Goal: Transaction & Acquisition: Purchase product/service

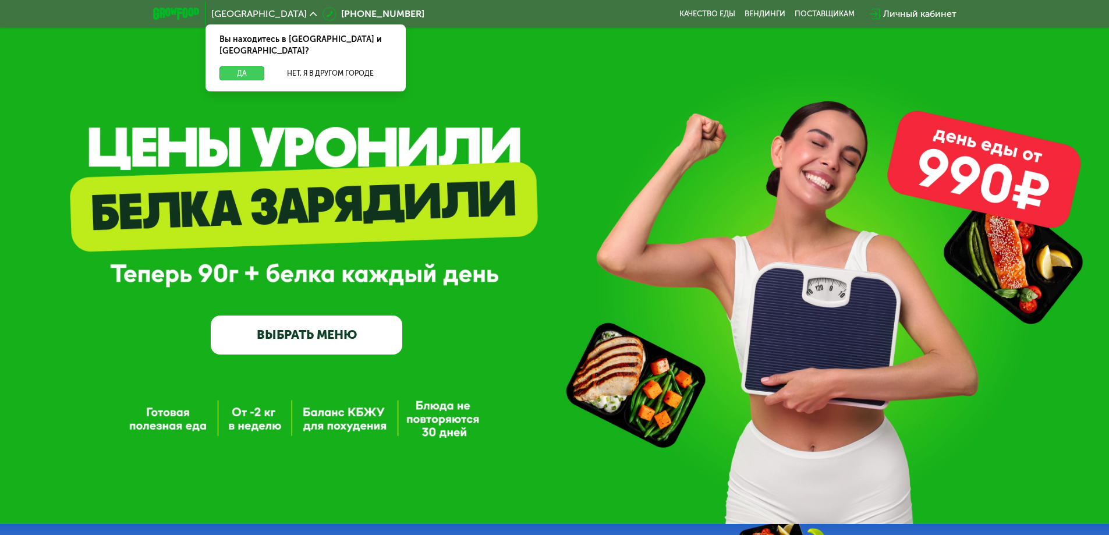
click at [230, 66] on button "Да" at bounding box center [241, 73] width 45 height 14
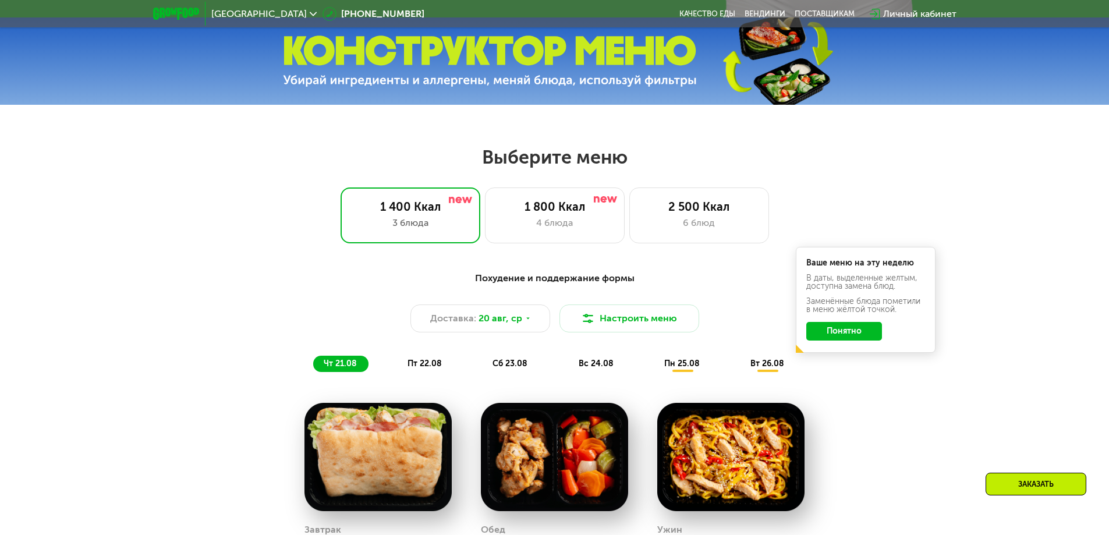
scroll to position [524, 0]
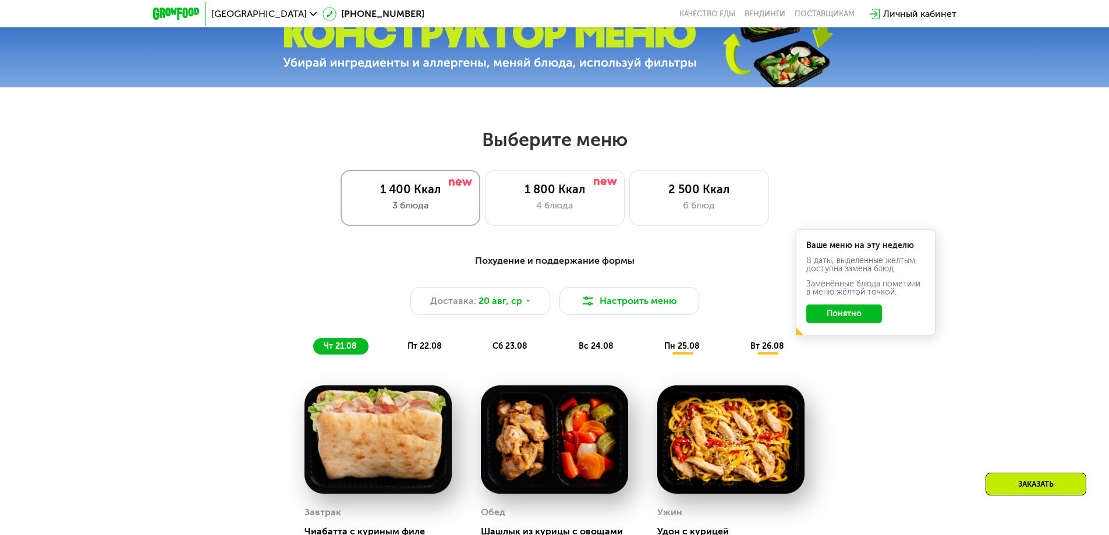
click at [380, 192] on div "1 400 Ккал" at bounding box center [410, 189] width 115 height 14
click at [863, 317] on button "Понятно" at bounding box center [844, 313] width 76 height 19
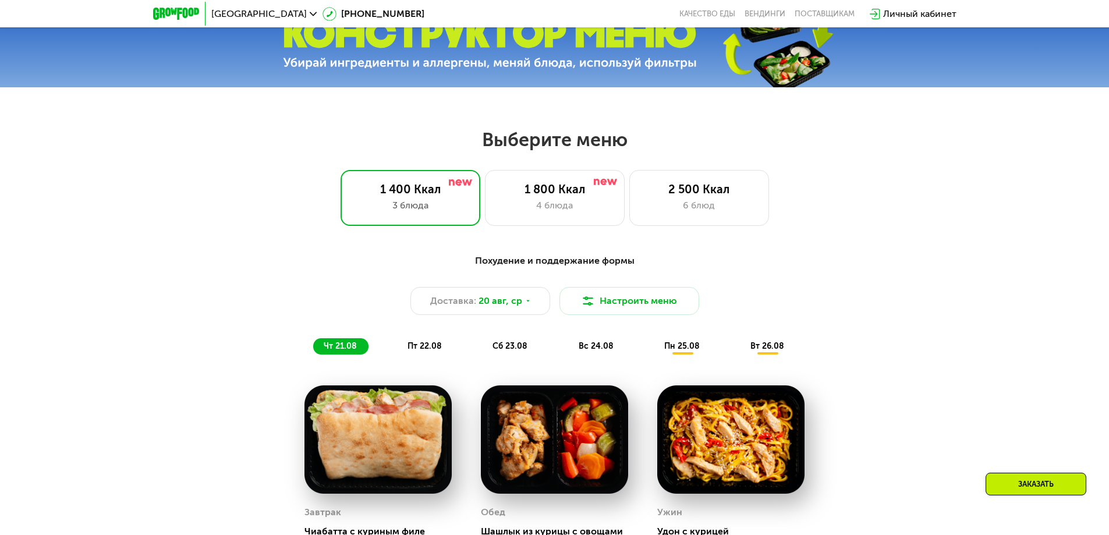
click at [681, 351] on span "пн 25.08" at bounding box center [682, 346] width 36 height 10
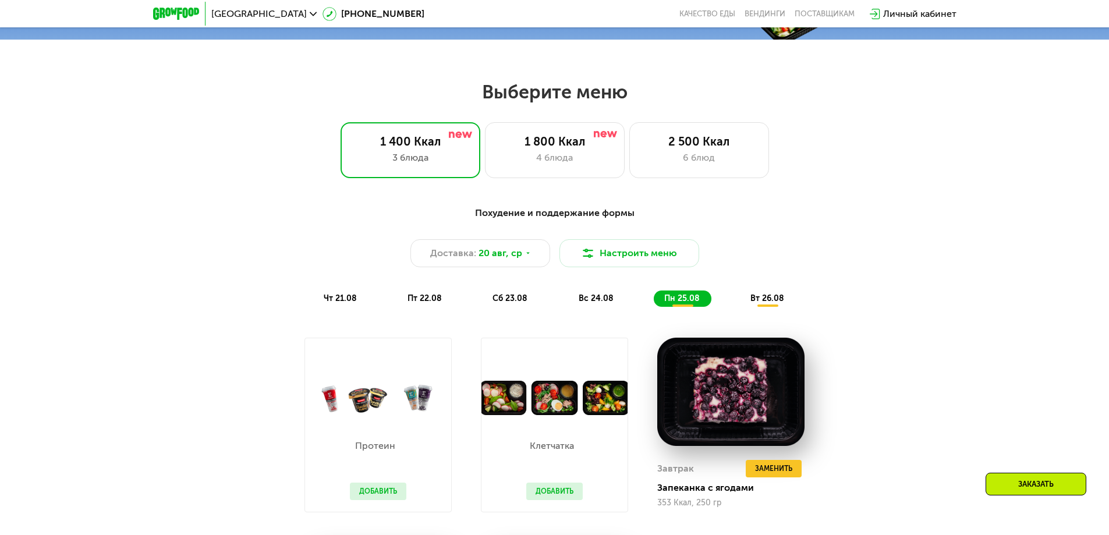
scroll to position [408, 0]
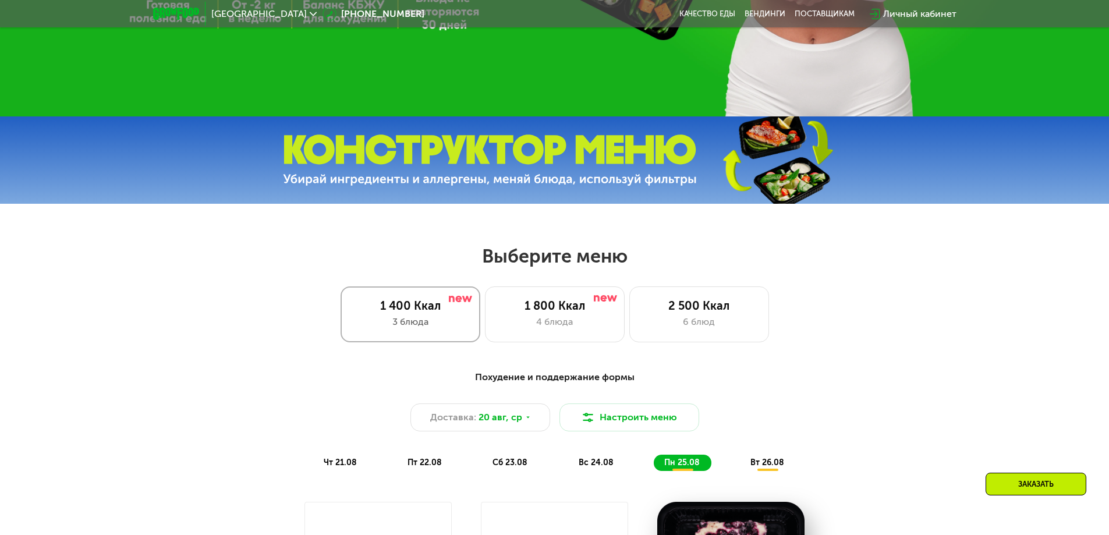
click at [373, 313] on div "1 400 Ккал" at bounding box center [410, 306] width 115 height 14
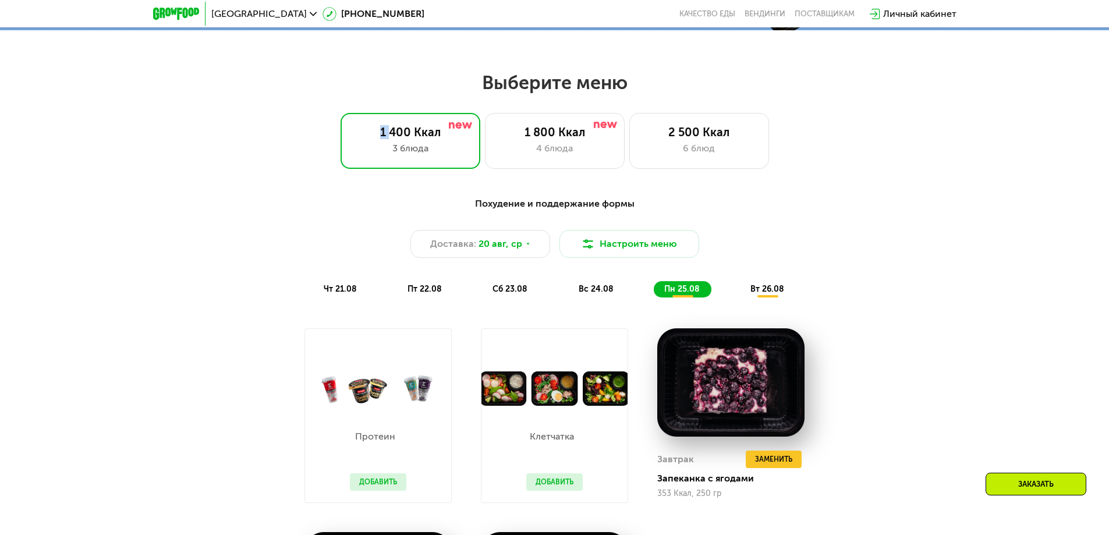
scroll to position [582, 0]
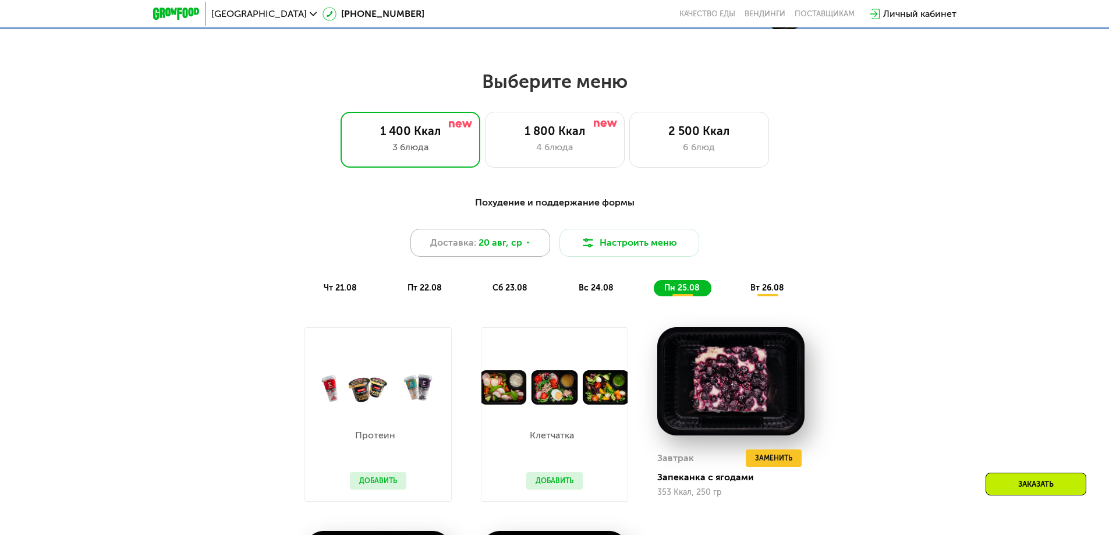
click at [527, 246] on icon at bounding box center [528, 242] width 7 height 7
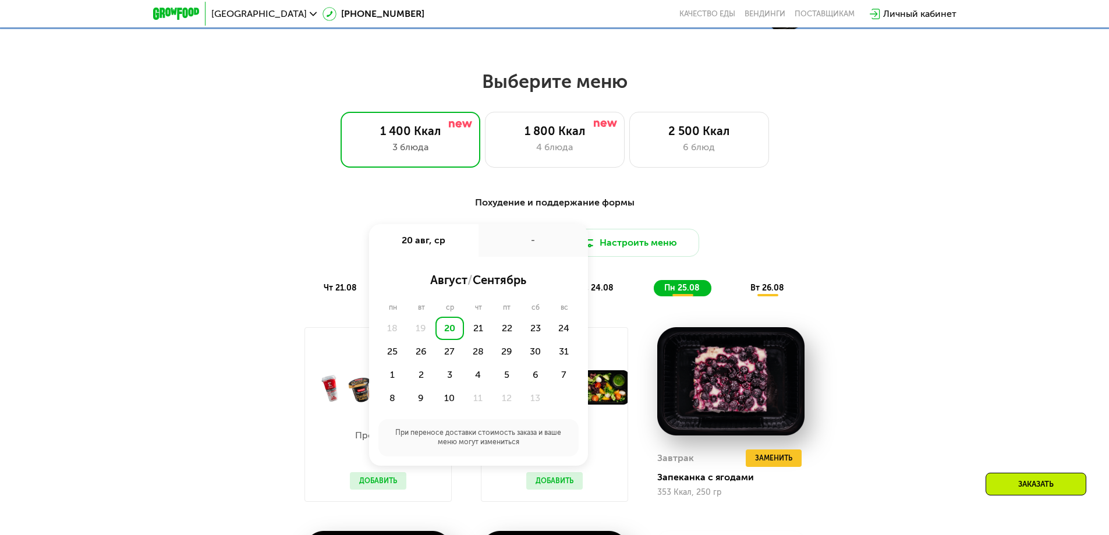
click at [840, 232] on div "Похудение и поддержание формы Доставка: [DATE] авг, ср - август / сентябрь пн в…" at bounding box center [554, 246] width 689 height 101
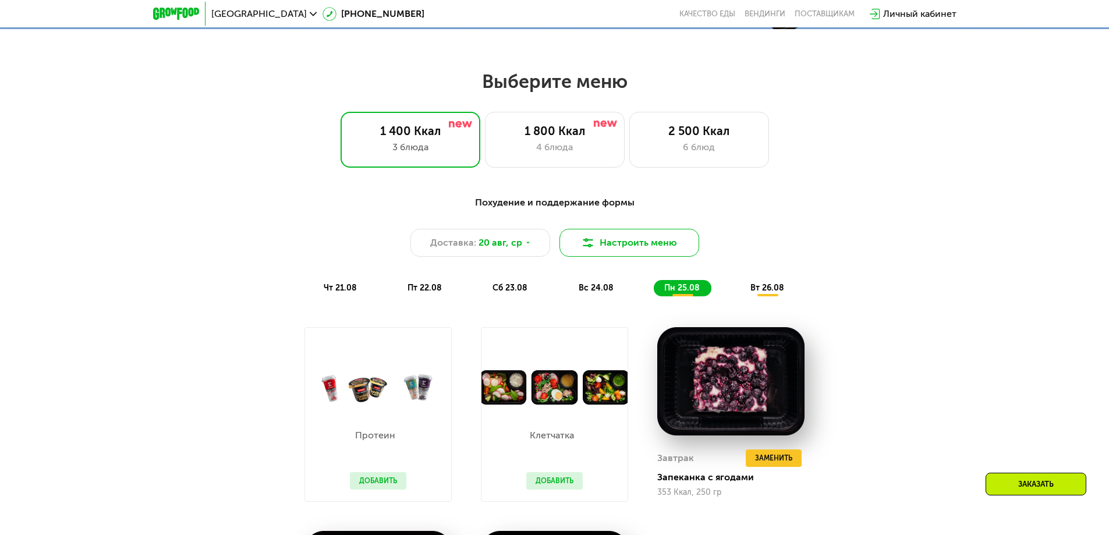
click at [652, 246] on button "Настроить меню" at bounding box center [629, 243] width 140 height 28
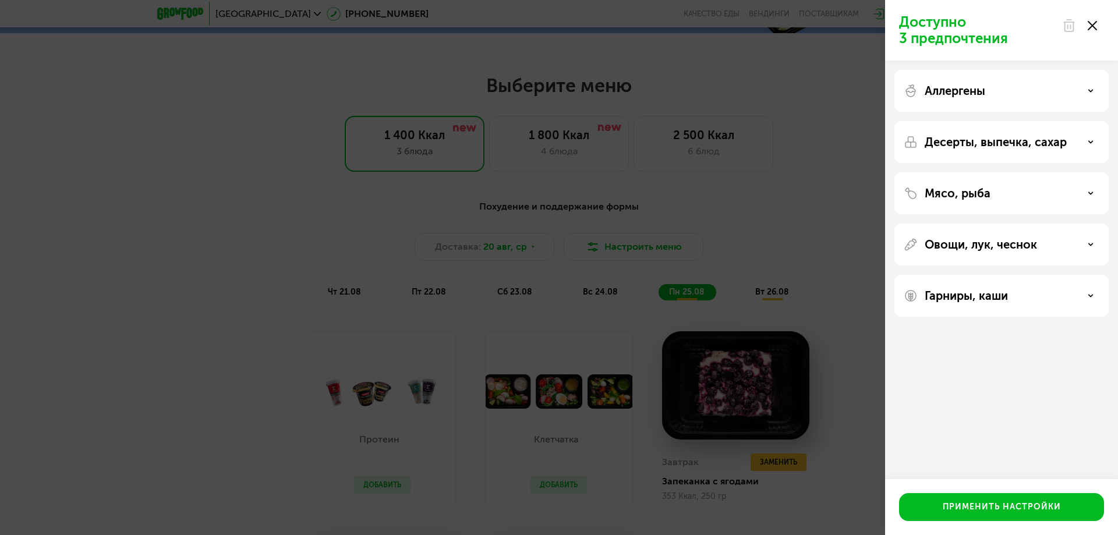
click at [1092, 142] on icon at bounding box center [1091, 142] width 6 height 6
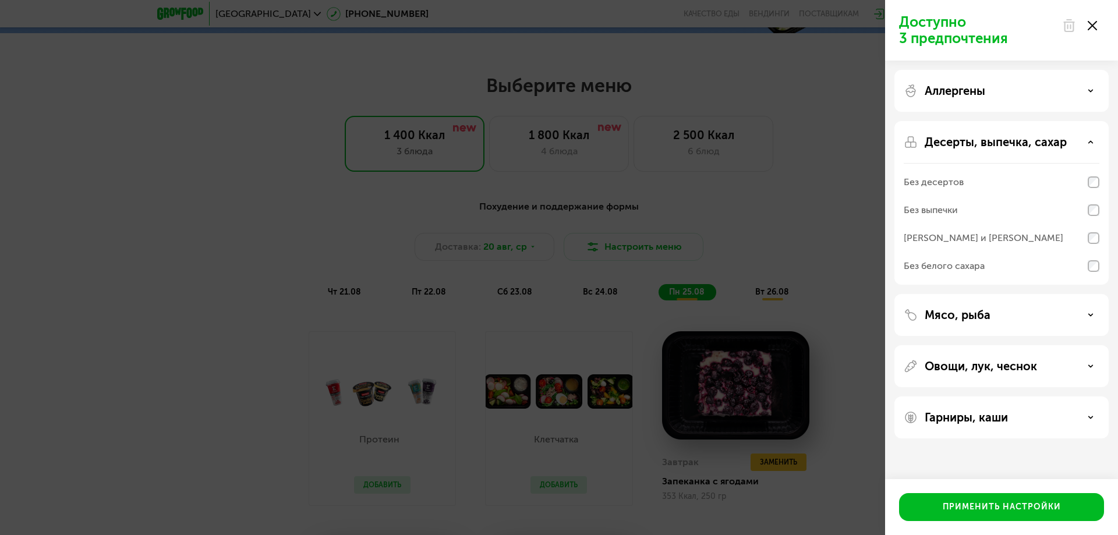
click at [1092, 142] on icon at bounding box center [1091, 142] width 6 height 6
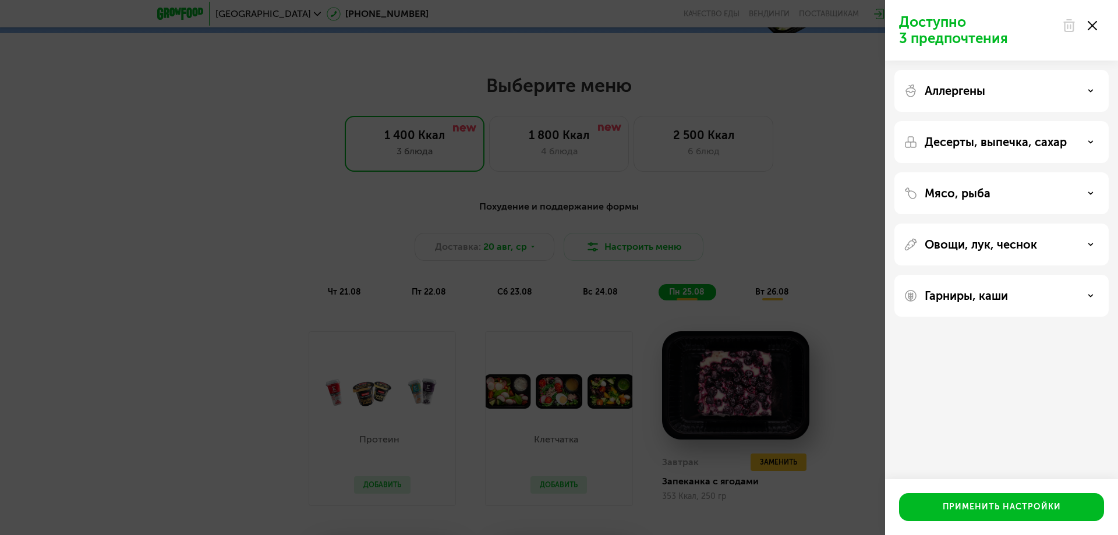
click at [1095, 26] on icon at bounding box center [1092, 25] width 9 height 9
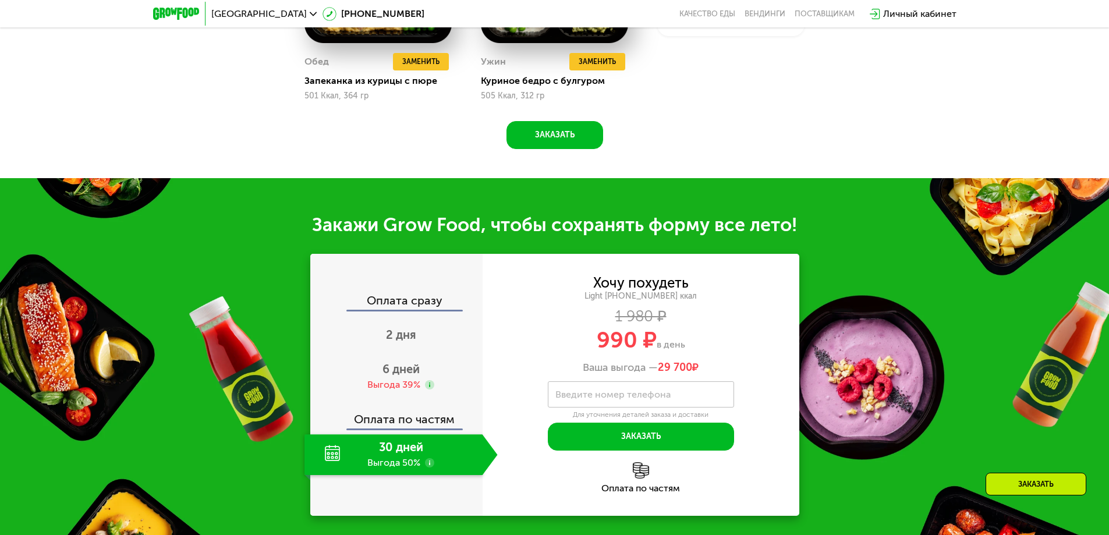
scroll to position [1223, 0]
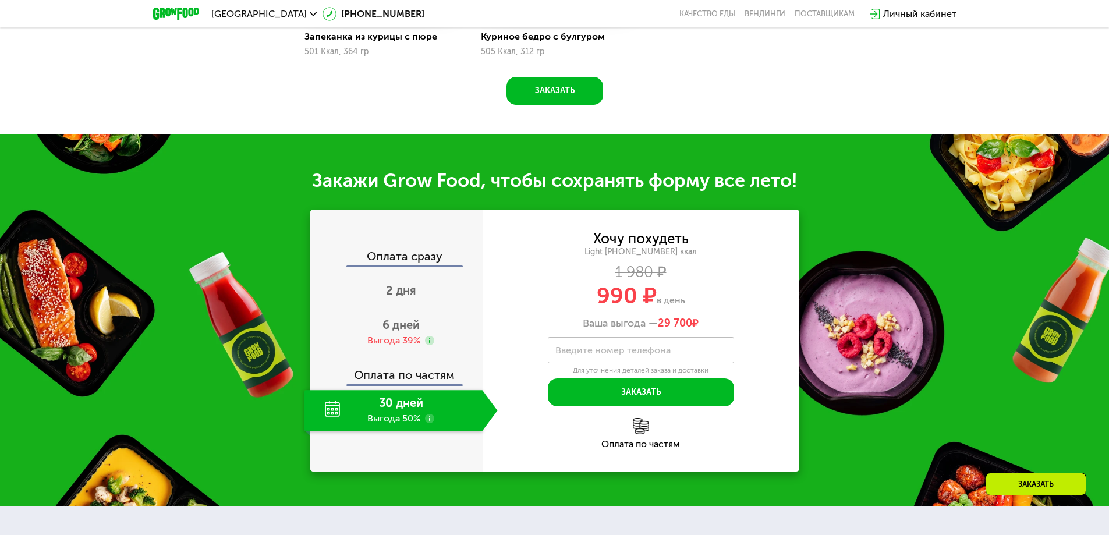
click at [330, 417] on div "30 дней Выгода 50%" at bounding box center [393, 410] width 178 height 41
click at [392, 417] on div "30 дней Выгода 50%" at bounding box center [393, 410] width 178 height 41
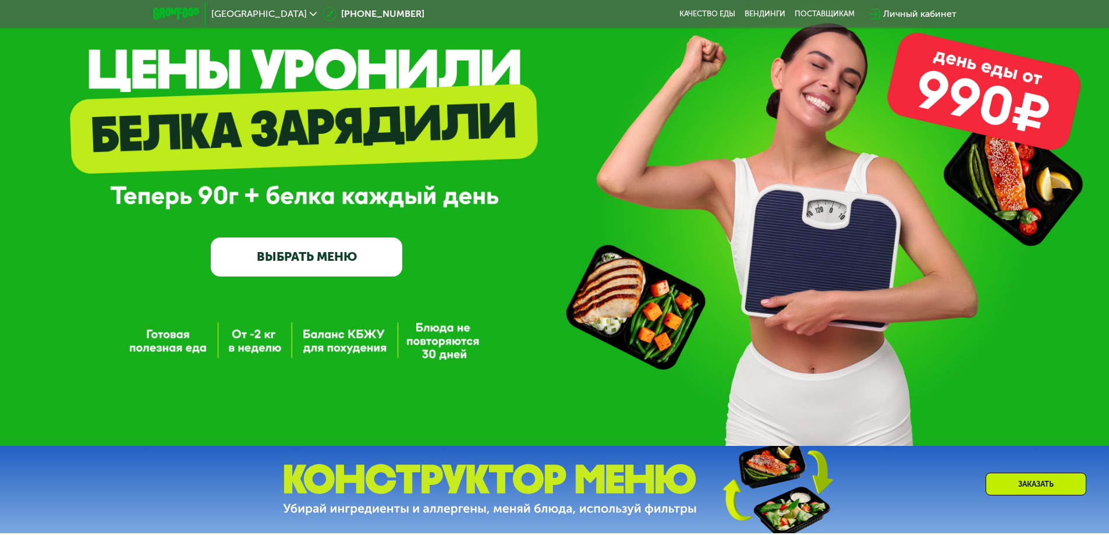
scroll to position [0, 0]
